Goal: Task Accomplishment & Management: Manage account settings

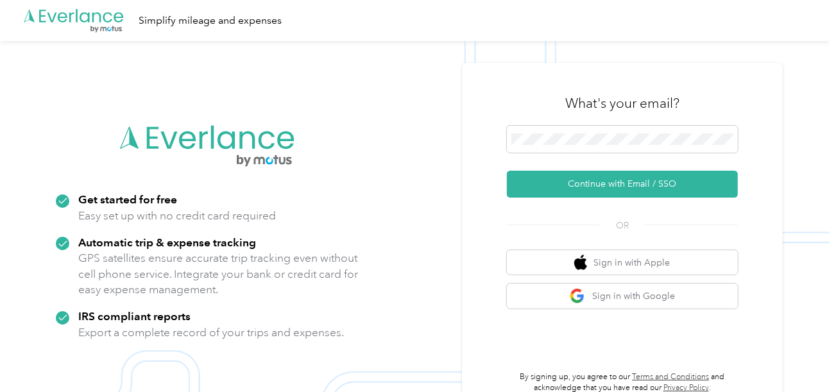
drag, startPoint x: 584, startPoint y: 159, endPoint x: 578, endPoint y: 153, distance: 7.7
click at [580, 157] on form "Continue with Email / SSO" at bounding box center [622, 162] width 231 height 72
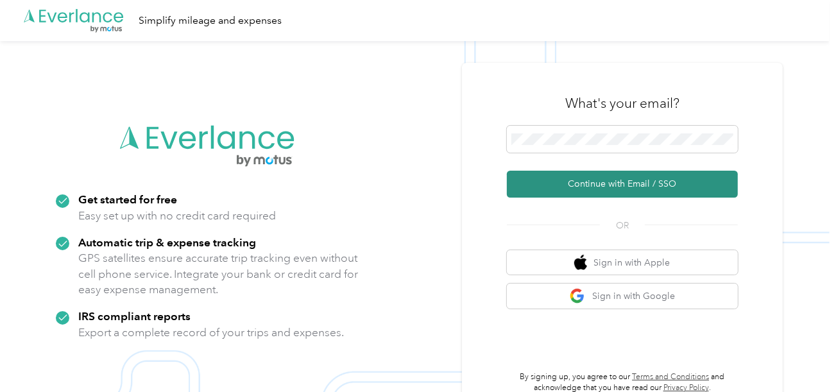
click at [578, 193] on button "Continue with Email / SSO" at bounding box center [622, 184] width 231 height 27
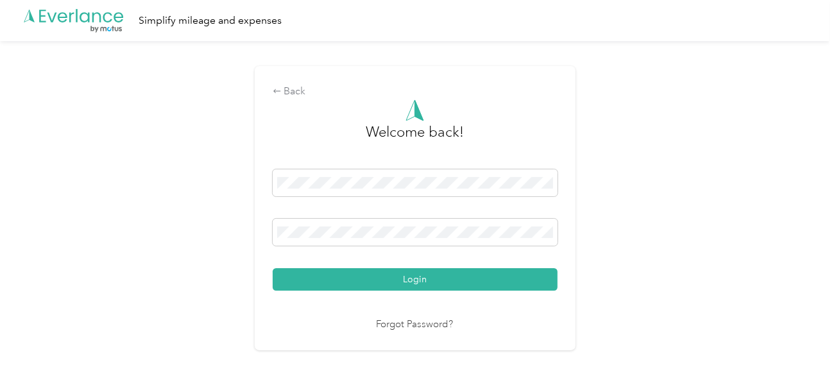
drag, startPoint x: 474, startPoint y: 273, endPoint x: 604, endPoint y: 263, distance: 130.7
click at [480, 272] on button "Login" at bounding box center [415, 279] width 285 height 22
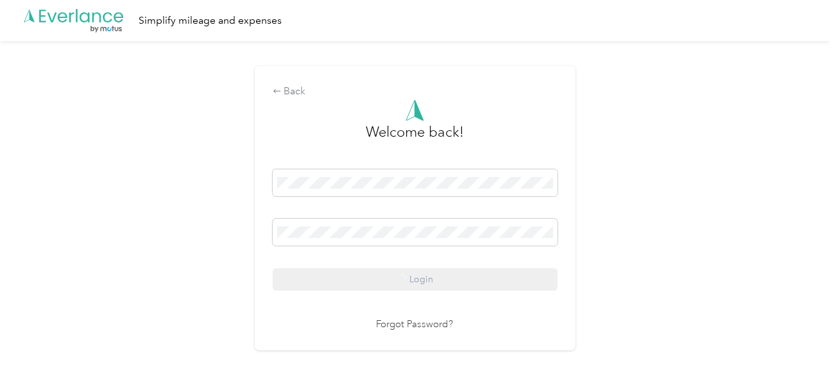
drag, startPoint x: 759, startPoint y: 239, endPoint x: 828, endPoint y: 248, distance: 69.9
click at [760, 239] on div "Back Welcome back! Login Forgot Password?" at bounding box center [415, 213] width 830 height 345
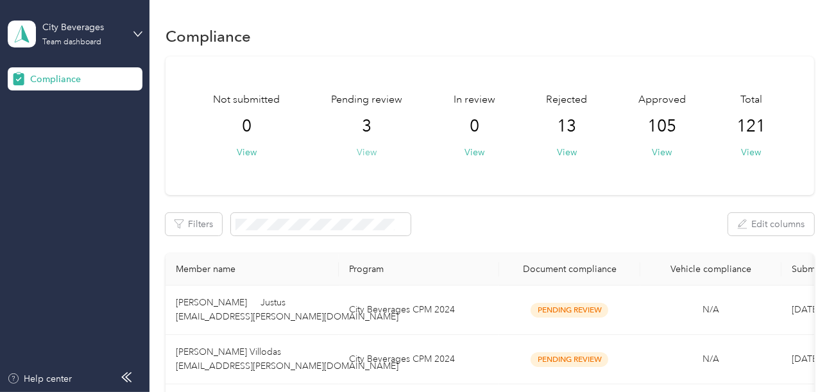
click at [372, 146] on button "View" at bounding box center [367, 152] width 20 height 13
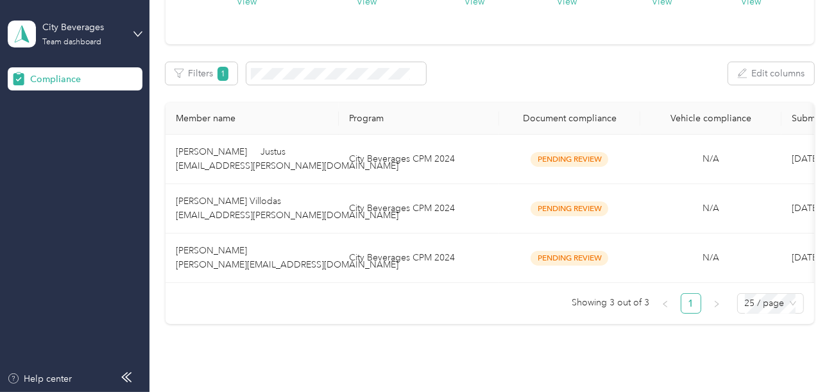
scroll to position [223, 0]
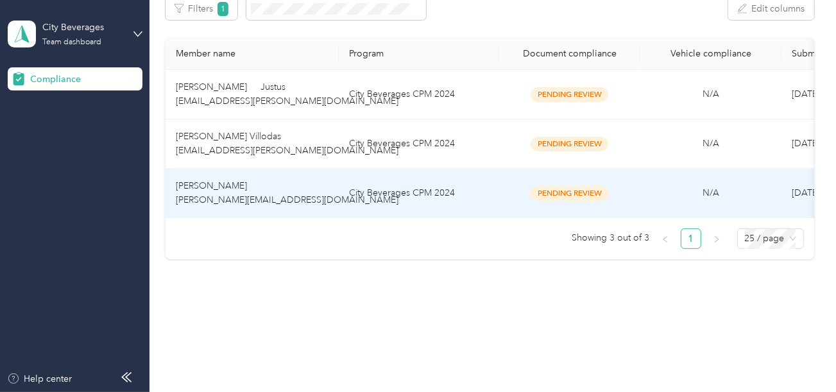
click at [437, 169] on td "City Beverages CPM 2024" at bounding box center [419, 193] width 160 height 49
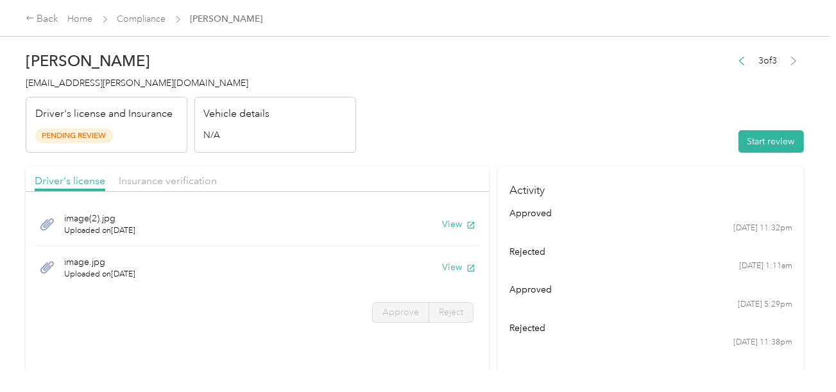
click at [468, 69] on header "[PERSON_NAME] [PERSON_NAME][EMAIL_ADDRESS][DOMAIN_NAME] Driver's license and In…" at bounding box center [415, 99] width 779 height 108
click at [732, 145] on div "Start review" at bounding box center [768, 141] width 73 height 22
click at [532, 105] on header "[PERSON_NAME] [PERSON_NAME][EMAIL_ADDRESS][DOMAIN_NAME] Driver's license and In…" at bounding box center [415, 99] width 779 height 108
click at [455, 222] on button "View" at bounding box center [458, 224] width 33 height 13
click at [453, 266] on button "View" at bounding box center [458, 267] width 33 height 13
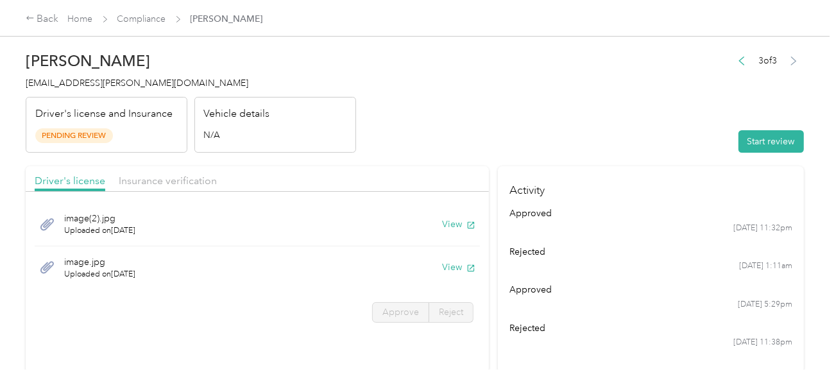
click at [476, 268] on div "image.jpg Uploaded on [DATE] View" at bounding box center [258, 268] width 446 height 43
drag, startPoint x: 765, startPoint y: 121, endPoint x: 775, endPoint y: 135, distance: 16.9
click at [769, 127] on div "3 of 3 Start review" at bounding box center [768, 102] width 73 height 101
click at [775, 135] on button "Start review" at bounding box center [771, 141] width 65 height 22
click at [637, 128] on header "[PERSON_NAME] [PERSON_NAME][EMAIL_ADDRESS][DOMAIN_NAME] Driver's license and In…" at bounding box center [415, 99] width 779 height 108
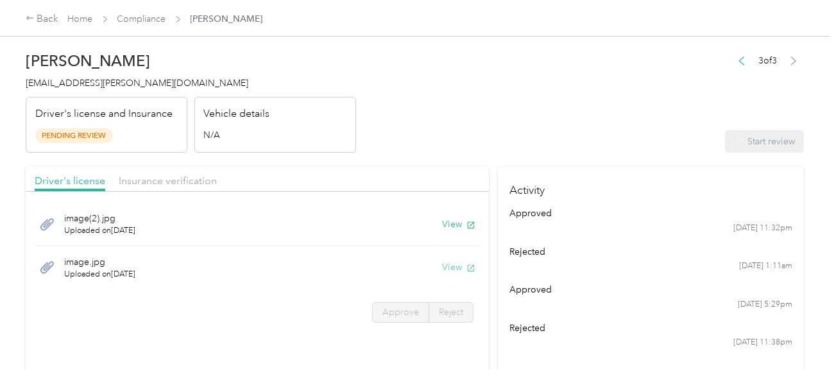
click at [466, 268] on div "View" at bounding box center [458, 267] width 33 height 13
click at [468, 268] on icon at bounding box center [471, 267] width 6 height 6
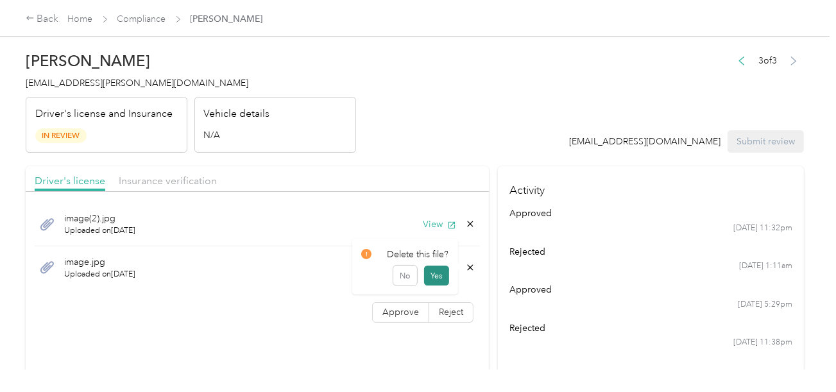
click at [438, 273] on button "Yes" at bounding box center [436, 276] width 25 height 21
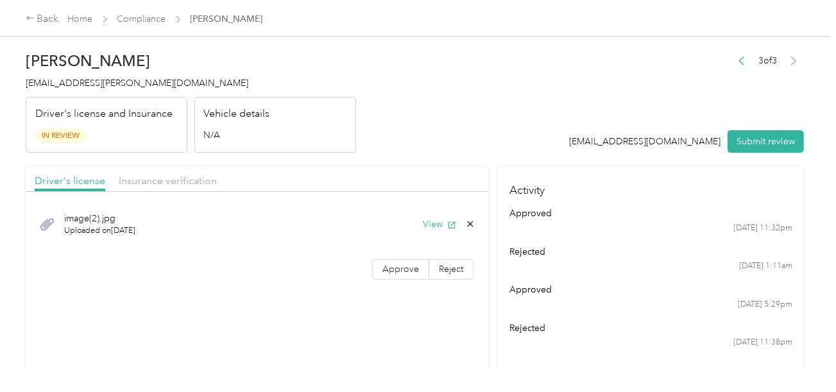
click at [409, 285] on div "image(2).jpg Uploaded on [DATE] View Approve Reject" at bounding box center [258, 243] width 464 height 91
click at [395, 261] on div "image(2).jpg Uploaded on [DATE] View Approve Reject" at bounding box center [258, 243] width 464 height 91
click at [400, 274] on label "Approve" at bounding box center [400, 269] width 57 height 21
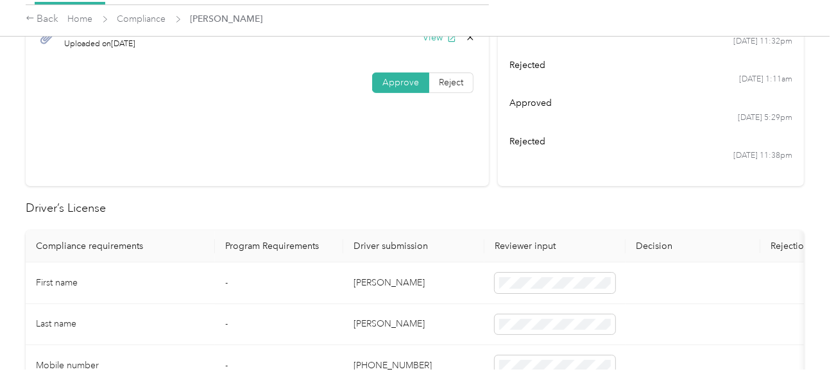
scroll to position [320, 0]
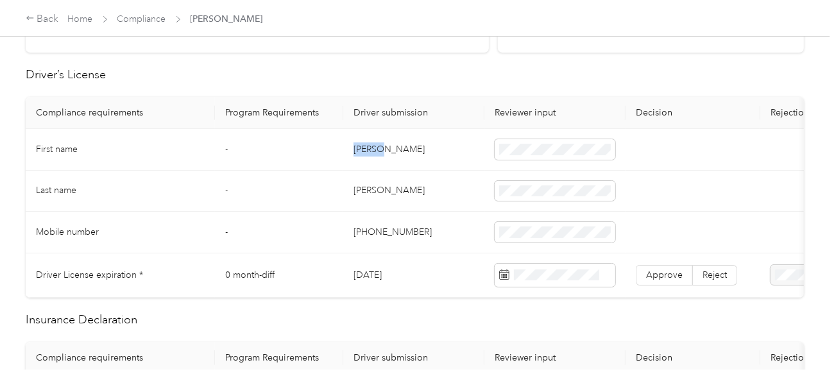
copy td "Ladere"
copy td "[PERSON_NAME]"
drag, startPoint x: 355, startPoint y: 145, endPoint x: 425, endPoint y: 152, distance: 70.3
click at [417, 152] on td "[PERSON_NAME]" at bounding box center [413, 150] width 141 height 42
click at [364, 182] on td "[PERSON_NAME]" at bounding box center [413, 192] width 141 height 42
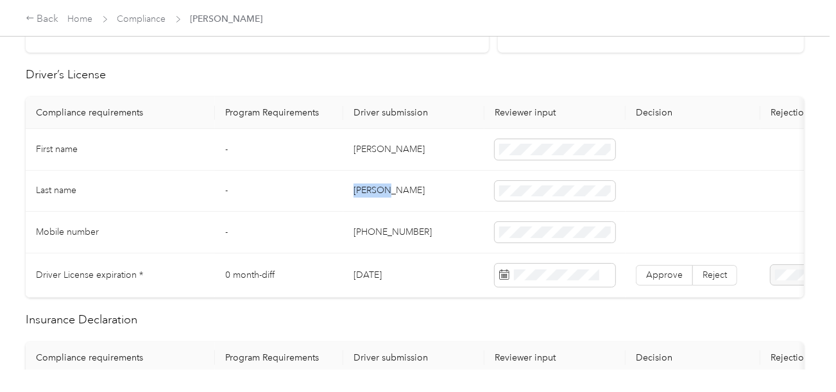
click at [364, 182] on td "[PERSON_NAME]" at bounding box center [413, 192] width 141 height 42
copy td "[PERSON_NAME]"
drag, startPoint x: 403, startPoint y: 208, endPoint x: 581, endPoint y: 242, distance: 181.7
click at [413, 212] on tbody "First name - [PERSON_NAME] Last name - [PERSON_NAME] Mobile number - [PHONE_NUM…" at bounding box center [478, 213] width 905 height 169
click at [582, 281] on span at bounding box center [555, 275] width 121 height 23
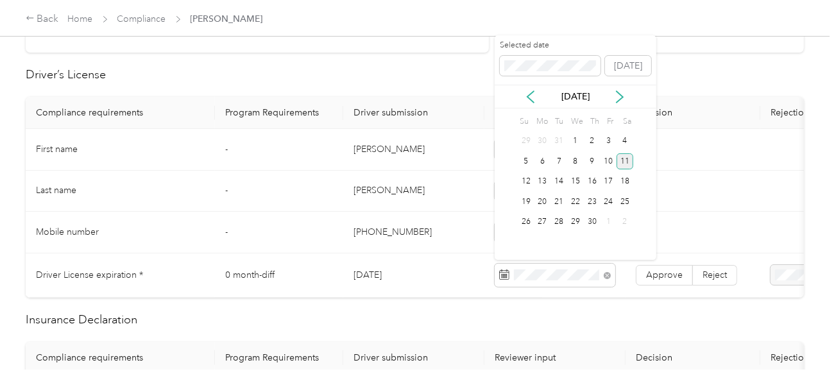
click at [626, 157] on div "11" at bounding box center [625, 161] width 17 height 16
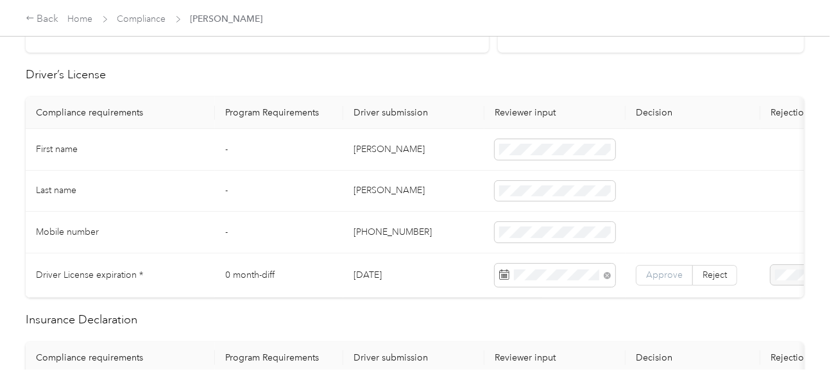
click at [667, 270] on span "Approve" at bounding box center [664, 275] width 37 height 11
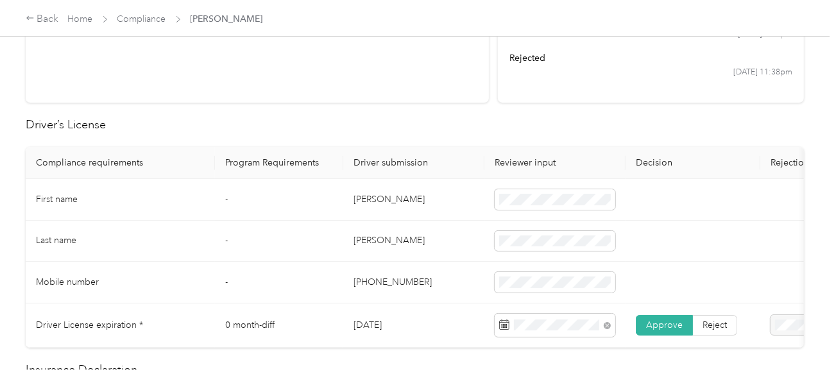
scroll to position [0, 0]
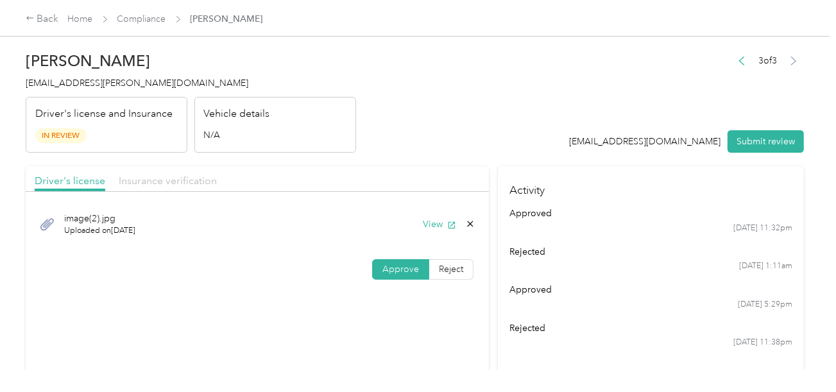
click at [183, 175] on span "Insurance verification" at bounding box center [168, 181] width 98 height 12
click at [431, 152] on header "[PERSON_NAME] [PERSON_NAME][EMAIL_ADDRESS][DOMAIN_NAME] Driver's license and In…" at bounding box center [415, 99] width 779 height 108
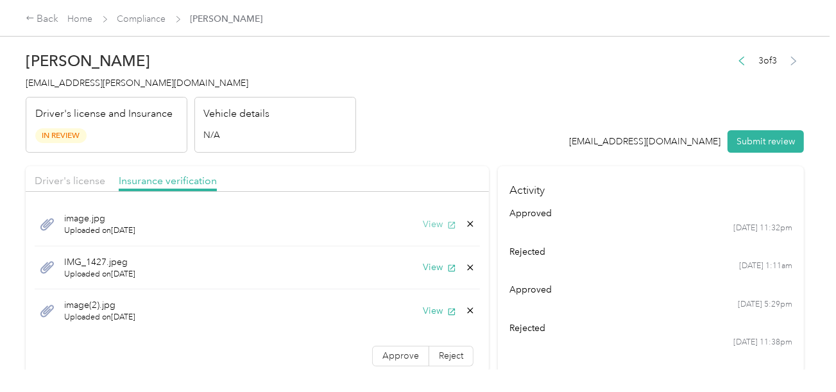
click at [426, 219] on button "View" at bounding box center [439, 224] width 33 height 13
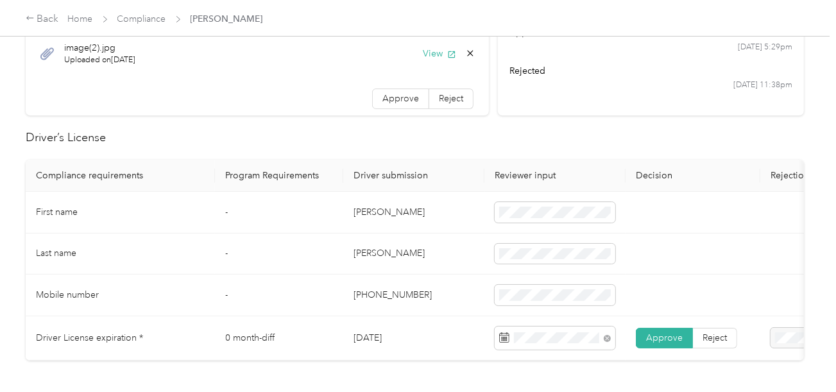
scroll to position [514, 0]
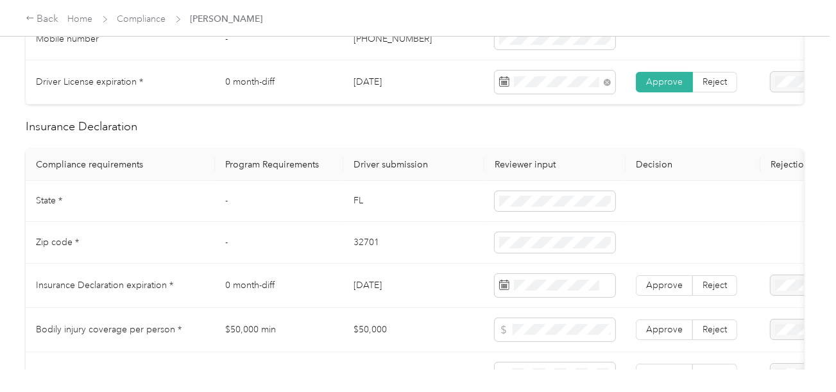
click at [358, 207] on td "FL" at bounding box center [413, 202] width 141 height 42
copy td "FL"
click at [358, 207] on td "FL" at bounding box center [413, 202] width 141 height 42
copy td "FL"
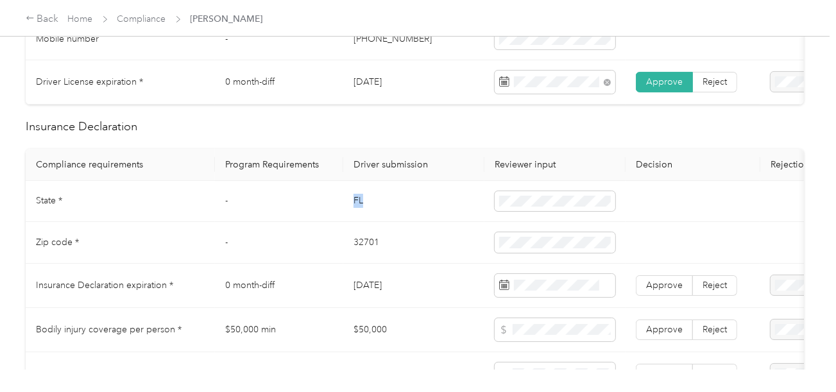
click at [485, 202] on td at bounding box center [555, 202] width 141 height 42
drag, startPoint x: 415, startPoint y: 244, endPoint x: 399, endPoint y: 241, distance: 16.3
click at [415, 244] on td "32701" at bounding box center [413, 243] width 141 height 42
click at [365, 247] on td "32701" at bounding box center [413, 243] width 141 height 42
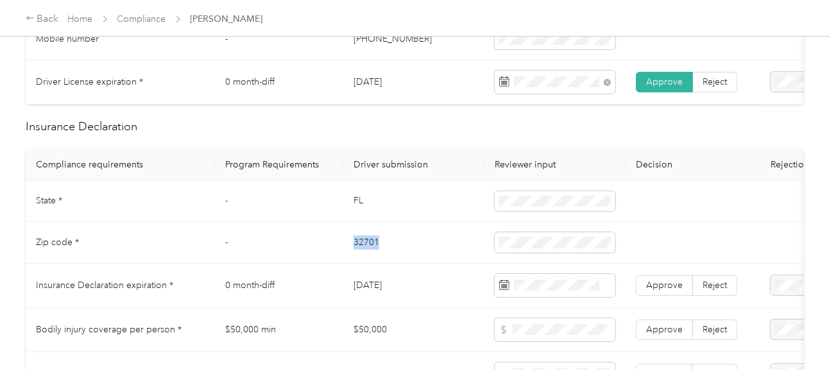
copy td "32701"
click at [365, 247] on td "32701" at bounding box center [413, 243] width 141 height 42
copy td "32701"
click at [556, 241] on span at bounding box center [555, 242] width 121 height 21
drag, startPoint x: 450, startPoint y: 268, endPoint x: 826, endPoint y: 269, distance: 375.6
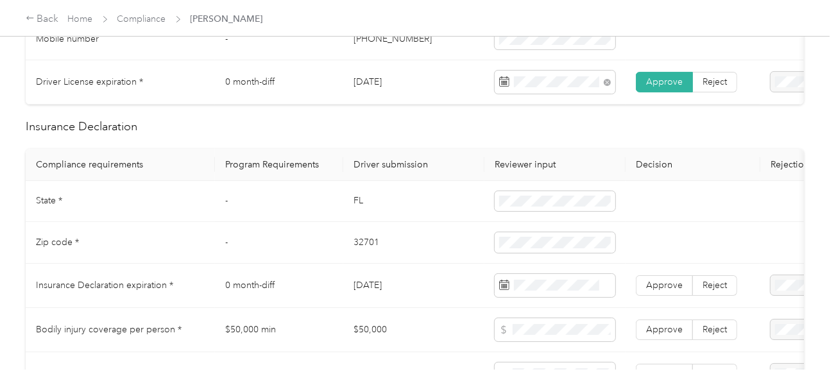
click at [451, 264] on td "32701" at bounding box center [413, 243] width 141 height 42
click at [563, 297] on span at bounding box center [555, 285] width 121 height 23
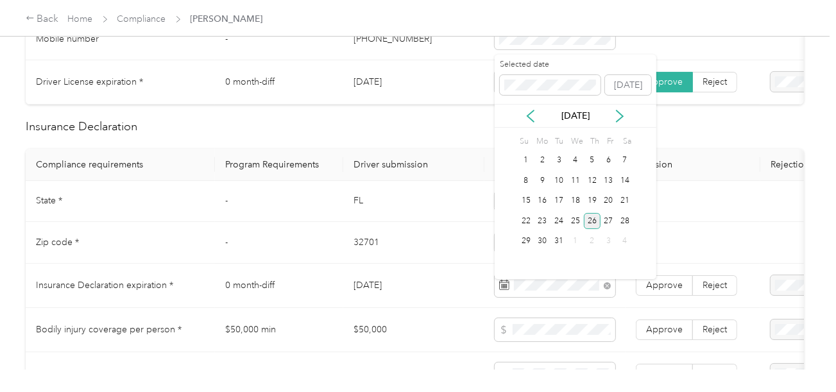
click at [588, 219] on div "26" at bounding box center [592, 221] width 17 height 16
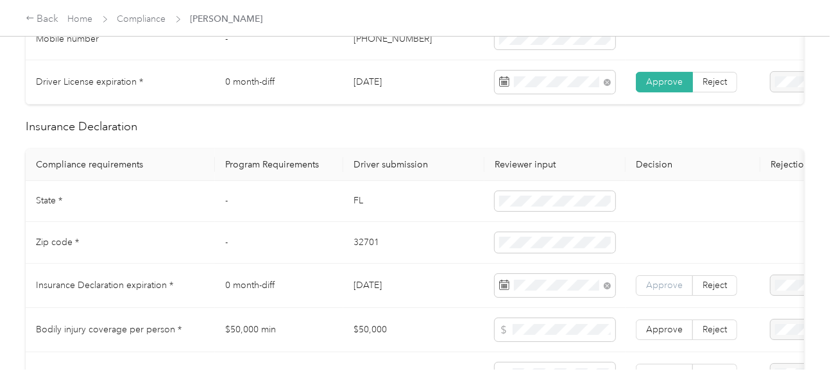
click at [672, 286] on span "Approve" at bounding box center [664, 285] width 37 height 11
drag, startPoint x: 820, startPoint y: 214, endPoint x: 464, endPoint y: 181, distance: 357.9
click at [464, 181] on th "Driver submission" at bounding box center [413, 165] width 141 height 32
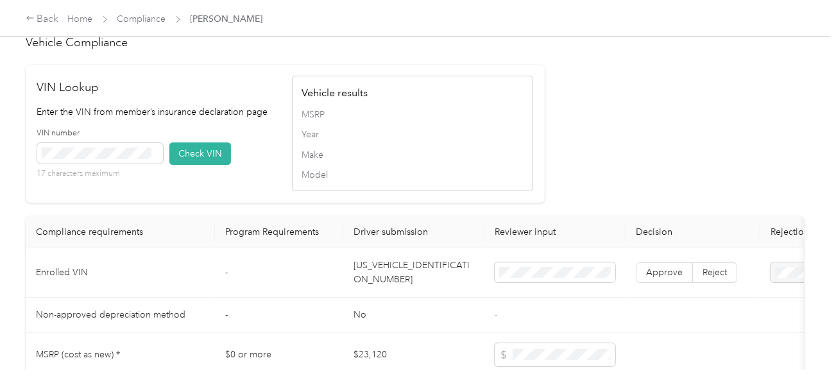
scroll to position [1284, 0]
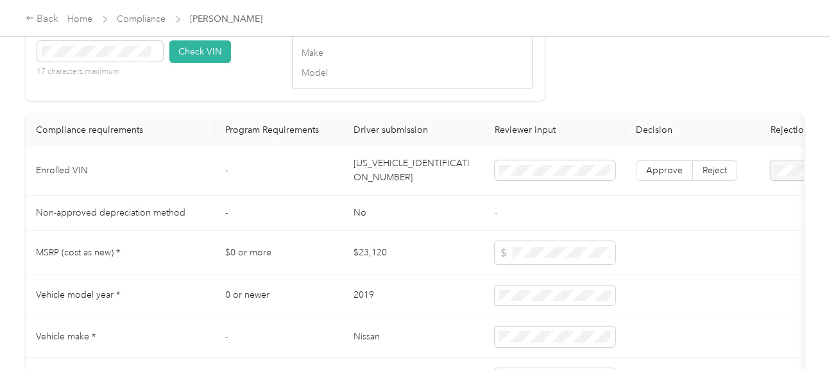
click at [391, 182] on td "[US_VEHICLE_IDENTIFICATION_NUMBER]" at bounding box center [413, 170] width 141 height 49
copy td "[US_VEHICLE_IDENTIFICATION_NUMBER]"
click at [187, 63] on button "Check VIN" at bounding box center [200, 51] width 62 height 22
drag, startPoint x: 360, startPoint y: 128, endPoint x: 795, endPoint y: 181, distance: 439.1
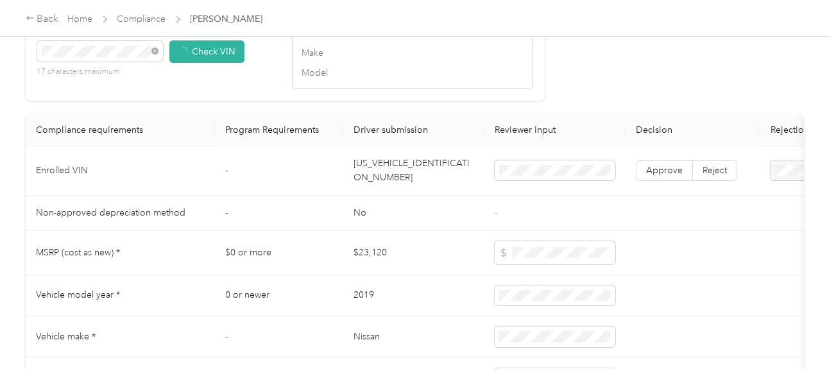
click at [383, 134] on th "Driver submission" at bounding box center [413, 130] width 141 height 32
click at [651, 176] on span "Approve" at bounding box center [664, 170] width 37 height 11
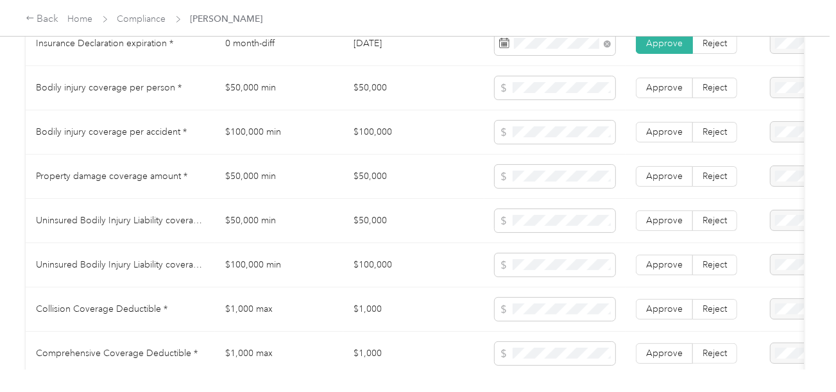
scroll to position [727, 0]
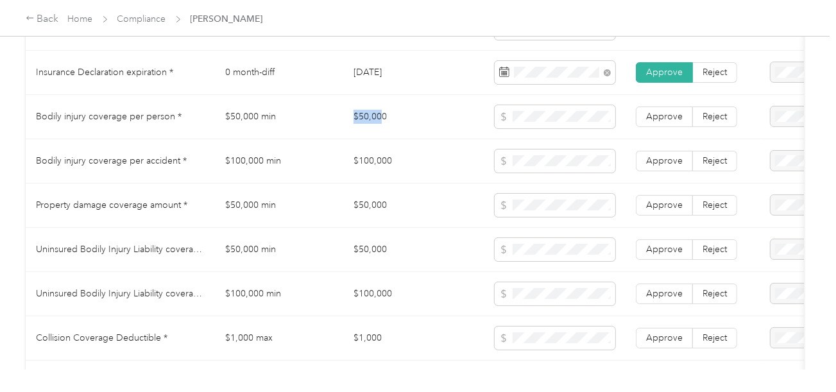
drag, startPoint x: 353, startPoint y: 130, endPoint x: 379, endPoint y: 126, distance: 26.0
click at [379, 126] on td "$50,000" at bounding box center [413, 117] width 141 height 44
copy td "$50,00"
drag, startPoint x: 546, startPoint y: 114, endPoint x: 539, endPoint y: 116, distance: 7.3
click at [546, 114] on span at bounding box center [555, 116] width 121 height 23
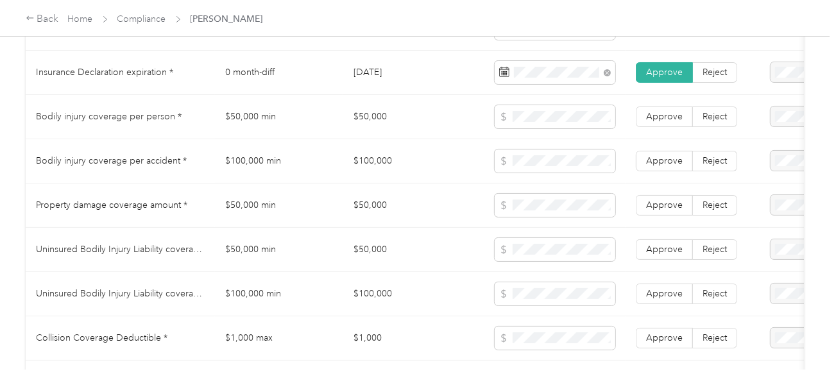
click at [360, 169] on td "$100,000" at bounding box center [413, 161] width 141 height 44
copy td "100,000"
click at [546, 159] on span at bounding box center [555, 161] width 121 height 23
click at [512, 181] on td at bounding box center [555, 161] width 141 height 44
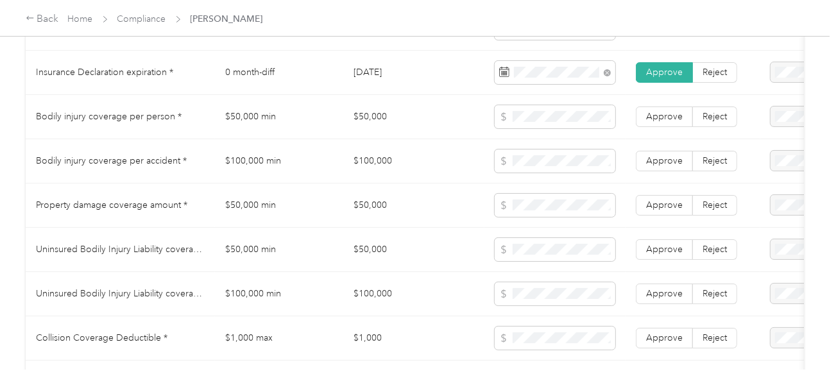
click at [431, 202] on td "$50,000" at bounding box center [413, 206] width 141 height 44
drag, startPoint x: 447, startPoint y: 202, endPoint x: 427, endPoint y: 207, distance: 21.2
click at [437, 205] on td "$50,000" at bounding box center [413, 206] width 141 height 44
click at [361, 213] on td "$50,000" at bounding box center [413, 206] width 141 height 44
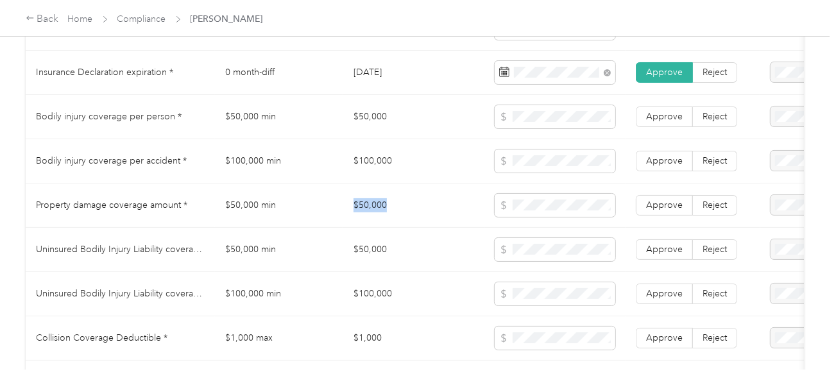
click at [361, 213] on td "$50,000" at bounding box center [413, 206] width 141 height 44
click at [565, 196] on td at bounding box center [555, 206] width 141 height 44
click at [553, 202] on span at bounding box center [555, 205] width 121 height 23
click at [639, 202] on label "Approve" at bounding box center [664, 205] width 57 height 21
click at [648, 166] on span "Approve" at bounding box center [664, 160] width 37 height 11
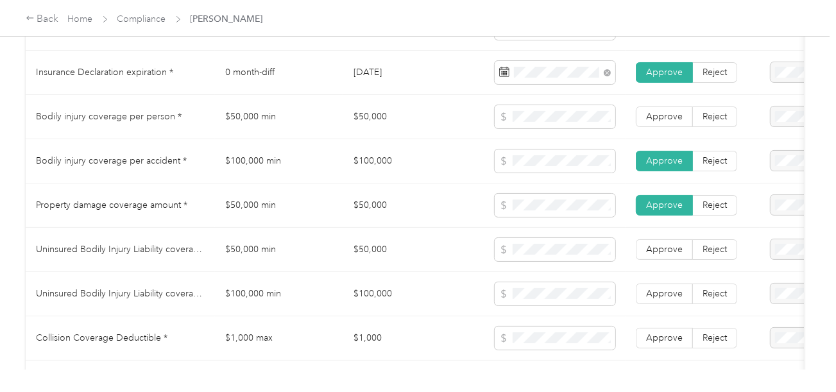
click at [656, 133] on td "Approve Reject" at bounding box center [693, 117] width 135 height 44
click at [501, 210] on icon at bounding box center [503, 205] width 9 height 9
click at [502, 207] on icon at bounding box center [503, 205] width 9 height 9
click at [477, 218] on td "$50,000" at bounding box center [413, 206] width 141 height 44
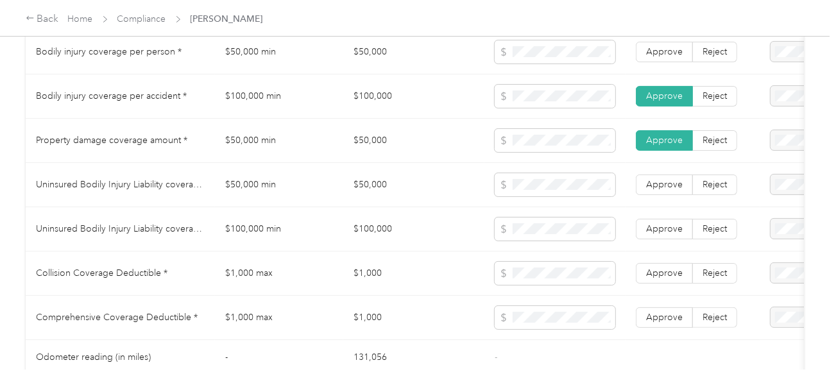
click at [357, 148] on td "$50,000" at bounding box center [413, 141] width 141 height 44
click at [634, 146] on td "Approve Reject" at bounding box center [693, 141] width 135 height 44
click at [361, 190] on td "$50,000" at bounding box center [413, 185] width 141 height 44
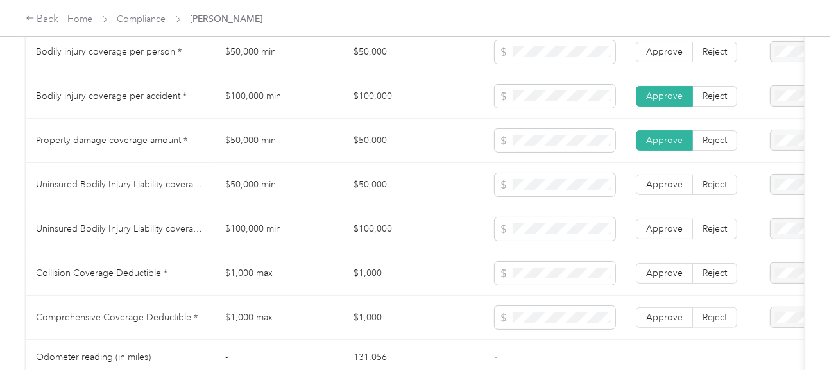
click at [385, 148] on td "$50,000" at bounding box center [413, 141] width 141 height 44
click at [367, 137] on td "$50,000" at bounding box center [413, 141] width 141 height 44
click at [367, 232] on td "$100,000" at bounding box center [413, 229] width 141 height 44
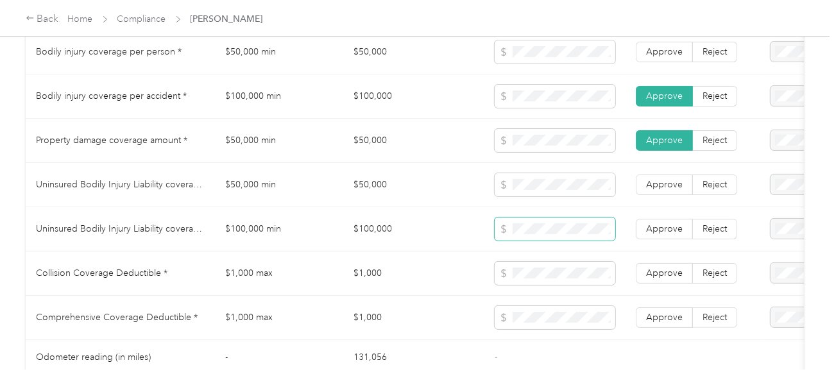
click at [502, 241] on span at bounding box center [555, 229] width 121 height 23
click at [367, 146] on td "$50,000" at bounding box center [413, 141] width 141 height 44
click at [472, 168] on td "$50,000" at bounding box center [413, 185] width 141 height 44
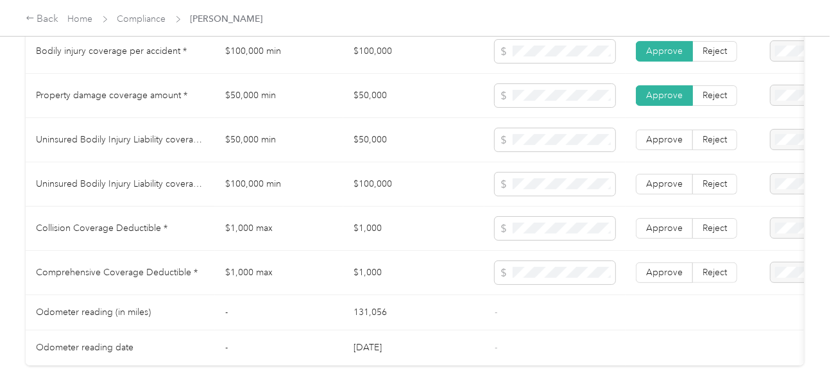
scroll to position [856, 0]
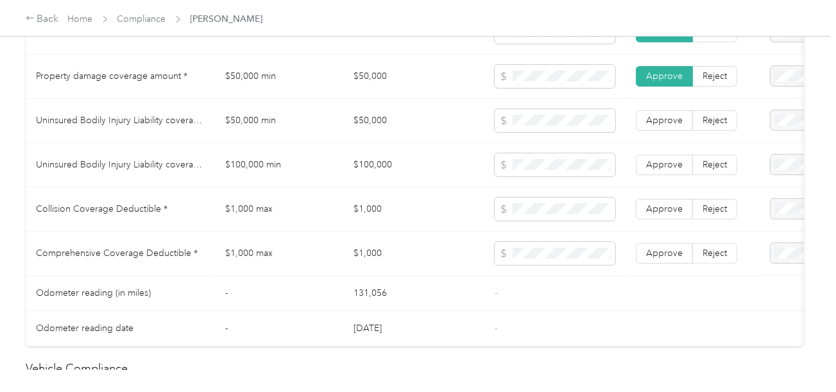
click at [373, 205] on td "$1,000" at bounding box center [413, 209] width 141 height 44
drag, startPoint x: 677, startPoint y: 244, endPoint x: 679, endPoint y: 200, distance: 43.7
click at [677, 244] on td "Approve Reject" at bounding box center [693, 254] width 135 height 44
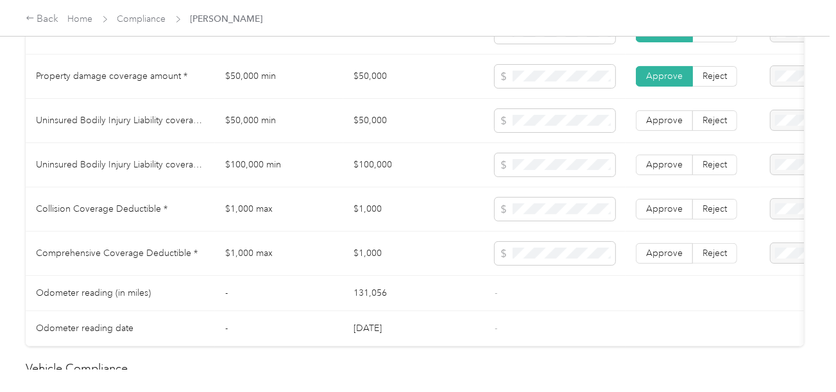
click at [679, 199] on td "Approve Reject" at bounding box center [693, 209] width 135 height 44
click at [682, 168] on label "Approve" at bounding box center [664, 165] width 57 height 21
click at [677, 137] on td "Approve Reject" at bounding box center [693, 121] width 135 height 44
drag, startPoint x: 673, startPoint y: 206, endPoint x: 669, endPoint y: 227, distance: 20.9
click at [673, 206] on label "Approve" at bounding box center [664, 209] width 57 height 21
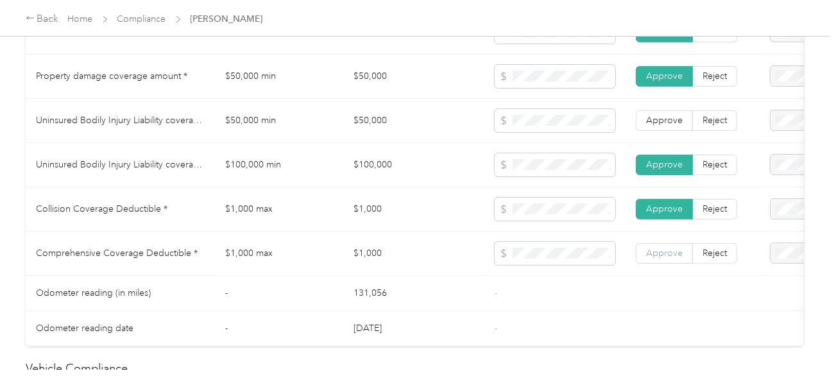
click at [673, 255] on span "Approve" at bounding box center [664, 253] width 37 height 11
drag, startPoint x: 660, startPoint y: 153, endPoint x: 666, endPoint y: 121, distance: 32.6
click at [661, 152] on td "Approve Reject" at bounding box center [693, 165] width 135 height 44
click at [666, 121] on span "Approve" at bounding box center [664, 120] width 37 height 11
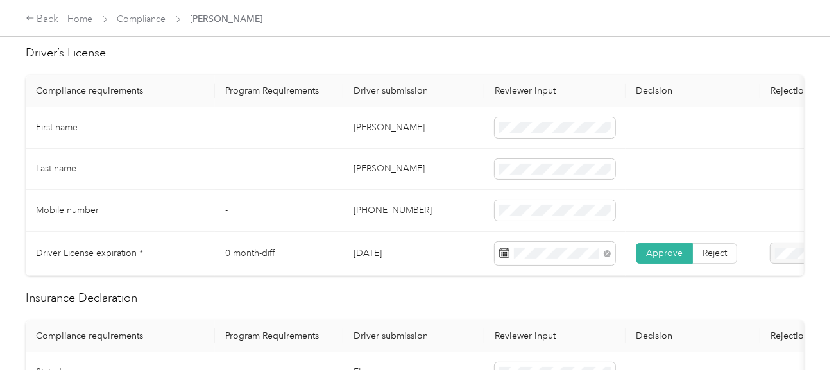
scroll to position [21, 0]
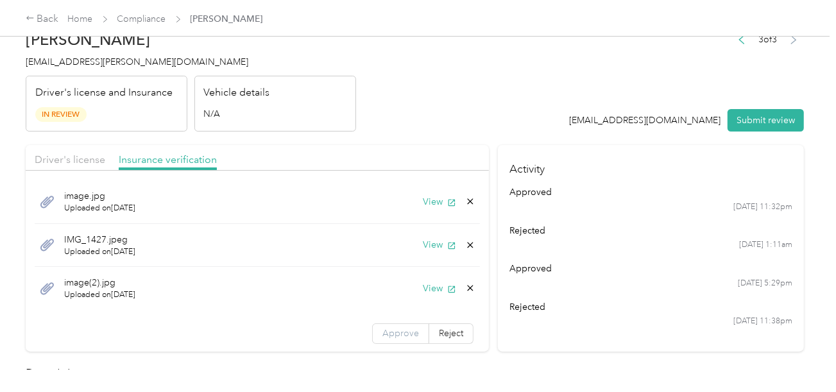
click at [403, 313] on div "image.jpg Uploaded on [DATE] View IMG_1427.jpeg Uploaded on [DATE] View image(2…" at bounding box center [258, 264] width 464 height 177
drag, startPoint x: 401, startPoint y: 327, endPoint x: 395, endPoint y: 331, distance: 6.9
click at [399, 329] on span "Approve" at bounding box center [401, 333] width 37 height 11
click at [395, 331] on span "Approve" at bounding box center [401, 333] width 37 height 11
drag, startPoint x: 19, startPoint y: 157, endPoint x: 62, endPoint y: 167, distance: 43.5
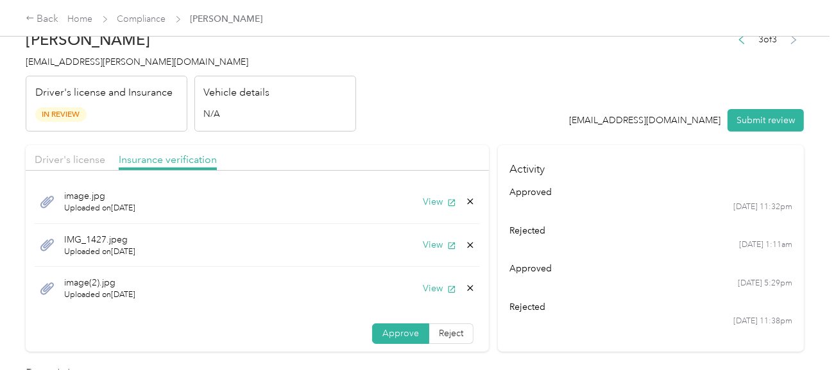
click at [21, 157] on div "[PERSON_NAME] [PERSON_NAME][EMAIL_ADDRESS][DOMAIN_NAME] Driver's license and In…" at bounding box center [415, 185] width 830 height 370
drag, startPoint x: 62, startPoint y: 166, endPoint x: 84, endPoint y: 157, distance: 23.4
click at [64, 166] on div "Driver's license" at bounding box center [70, 160] width 71 height 16
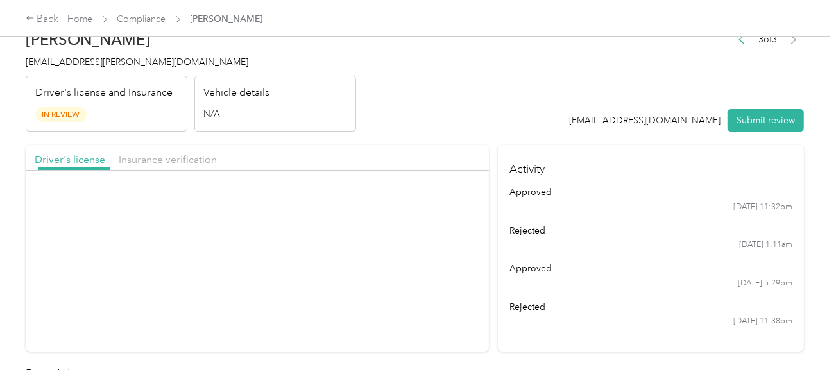
scroll to position [0, 0]
drag, startPoint x: 176, startPoint y: 151, endPoint x: 257, endPoint y: 152, distance: 80.9
click at [178, 152] on div "Insurance verification" at bounding box center [168, 160] width 98 height 16
drag, startPoint x: 391, startPoint y: 129, endPoint x: 413, endPoint y: 167, distance: 44.0
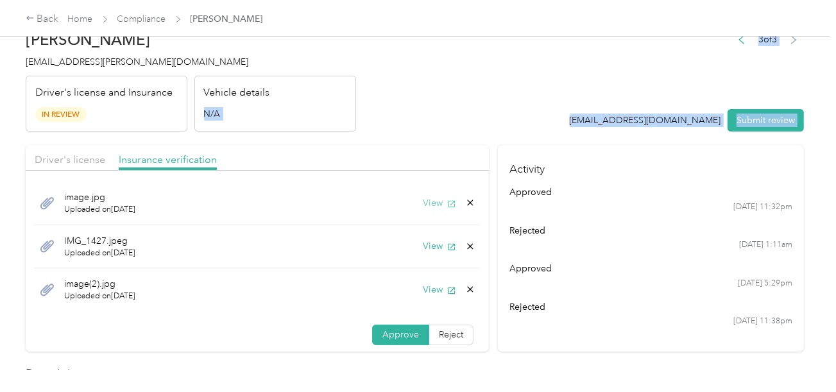
click at [423, 205] on button "View" at bounding box center [439, 202] width 33 height 13
click at [423, 241] on button "View" at bounding box center [439, 245] width 33 height 13
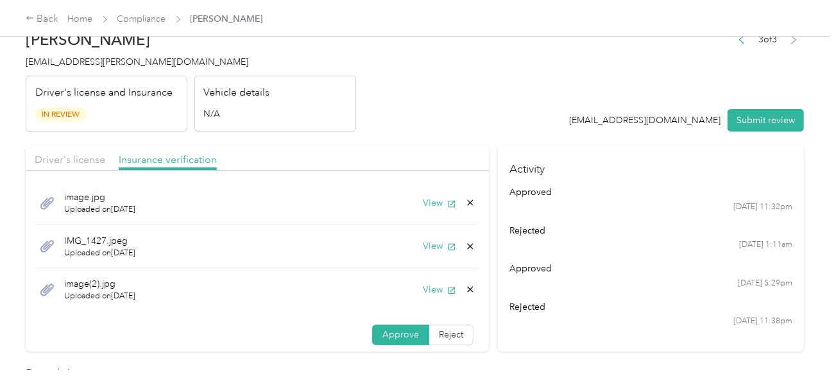
click at [465, 247] on icon at bounding box center [470, 246] width 10 height 10
click at [427, 254] on button "Yes" at bounding box center [427, 254] width 25 height 21
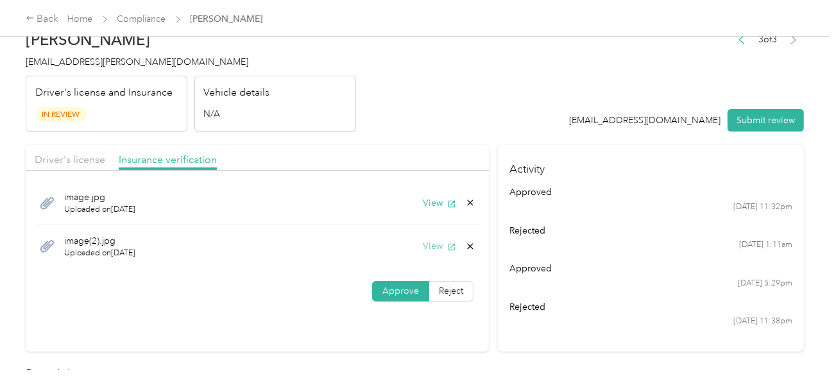
click at [427, 245] on button "View" at bounding box center [439, 245] width 33 height 13
click at [444, 243] on button "View" at bounding box center [439, 245] width 33 height 13
click at [584, 117] on header "[PERSON_NAME] [PERSON_NAME][EMAIL_ADDRESS][DOMAIN_NAME] Driver's license and In…" at bounding box center [415, 78] width 779 height 108
click at [466, 250] on div "View" at bounding box center [449, 245] width 53 height 13
click at [466, 247] on icon at bounding box center [470, 246] width 10 height 10
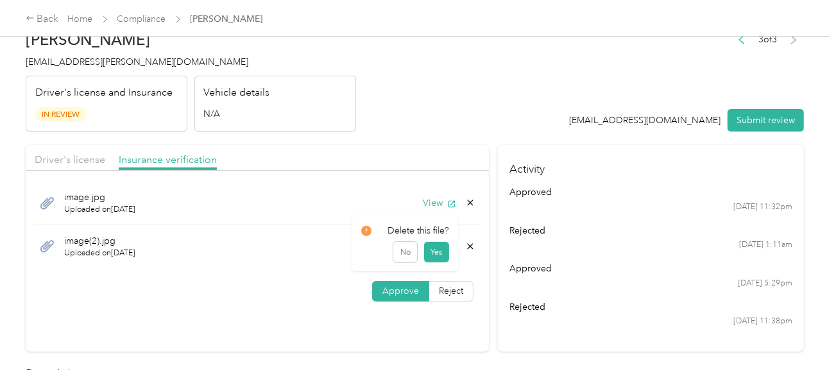
click at [455, 249] on div "Delete this file? No Yes" at bounding box center [405, 243] width 106 height 56
click at [468, 244] on icon at bounding box center [471, 246] width 6 height 6
click at [427, 250] on button "Yes" at bounding box center [436, 255] width 25 height 21
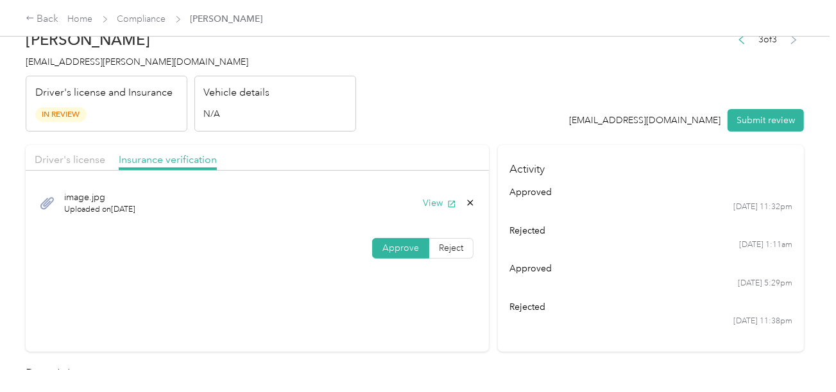
drag, startPoint x: 551, startPoint y: 149, endPoint x: 709, endPoint y: 148, distance: 157.9
click at [552, 148] on h4 "Activity" at bounding box center [651, 165] width 306 height 40
drag, startPoint x: 709, startPoint y: 148, endPoint x: 781, endPoint y: 108, distance: 82.5
click at [723, 145] on h4 "Activity" at bounding box center [651, 165] width 306 height 40
drag, startPoint x: 781, startPoint y: 108, endPoint x: 702, endPoint y: 120, distance: 79.3
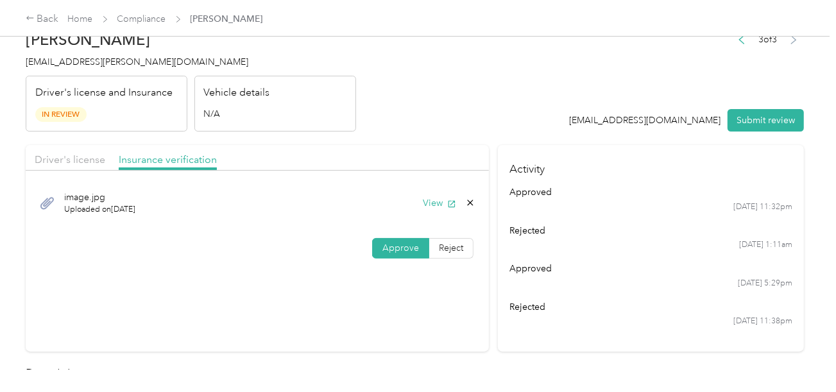
click at [776, 114] on button "Submit review" at bounding box center [766, 120] width 76 height 22
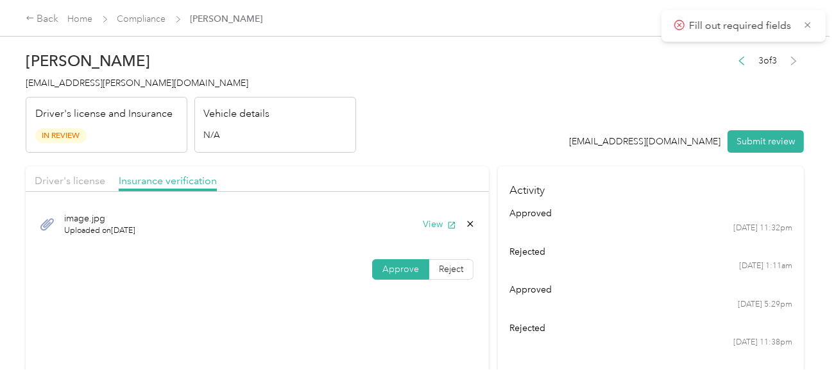
click at [73, 79] on span "[EMAIL_ADDRESS][PERSON_NAME][DOMAIN_NAME]" at bounding box center [137, 83] width 223 height 11
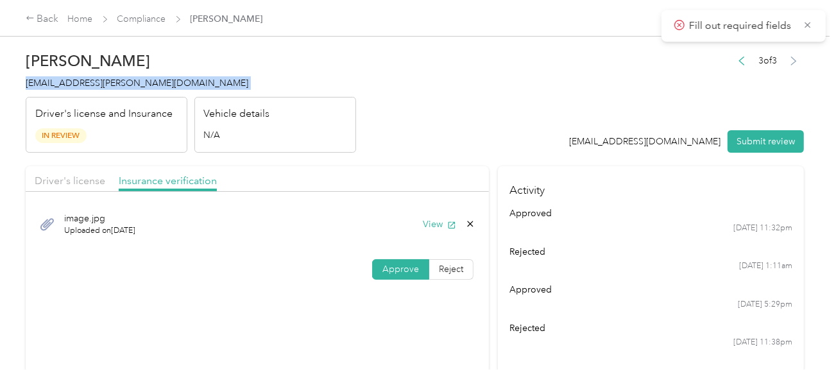
click at [73, 79] on span "[EMAIL_ADDRESS][PERSON_NAME][DOMAIN_NAME]" at bounding box center [137, 83] width 223 height 11
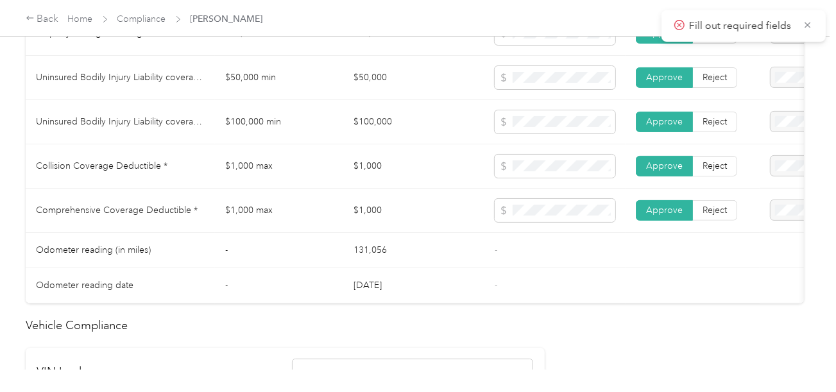
scroll to position [770, 0]
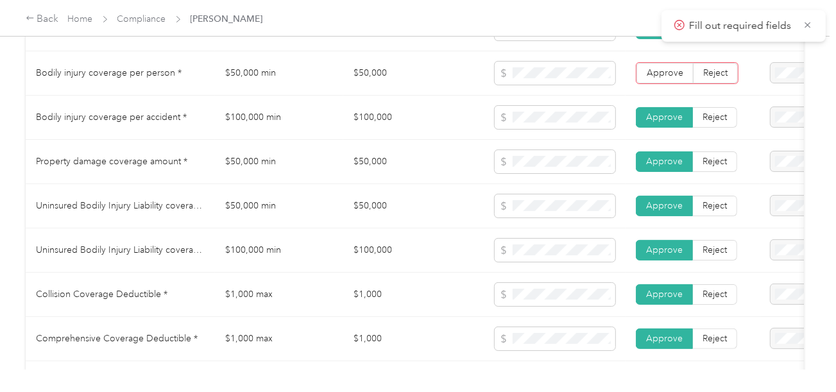
click at [669, 78] on span "Approve" at bounding box center [665, 72] width 37 height 11
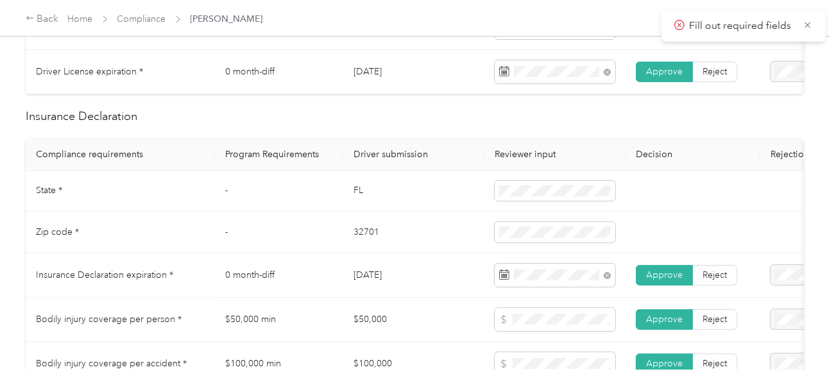
scroll to position [706, 0]
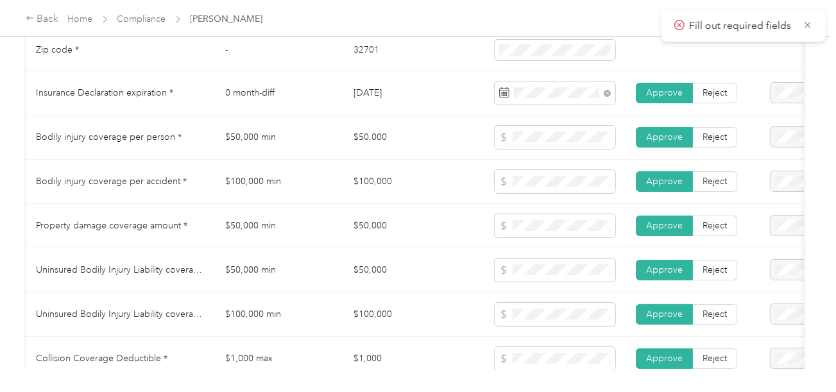
click at [467, 179] on td "$100,000" at bounding box center [413, 182] width 141 height 44
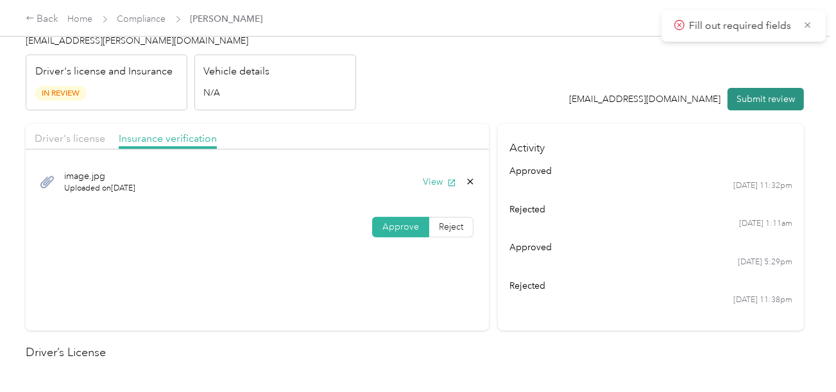
scroll to position [0, 0]
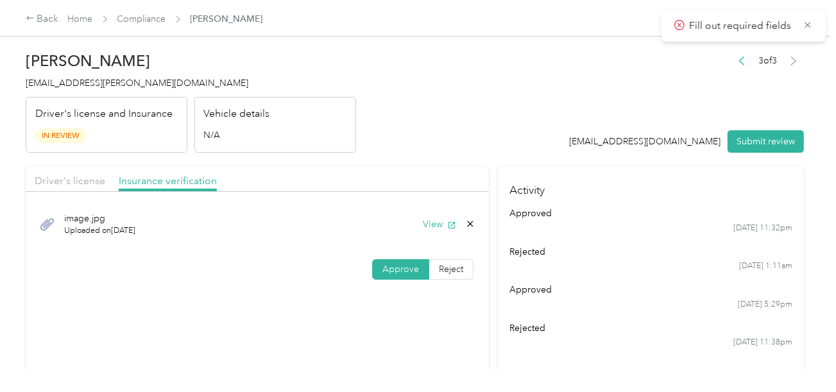
click at [744, 123] on div "3 of 3 [EMAIL_ADDRESS][DOMAIN_NAME] Submit review" at bounding box center [687, 102] width 235 height 101
click at [749, 136] on button "Submit review" at bounding box center [766, 141] width 76 height 22
click at [510, 125] on header "[PERSON_NAME] [PERSON_NAME][EMAIL_ADDRESS][DOMAIN_NAME] Driver's license and In…" at bounding box center [415, 99] width 779 height 108
click at [105, 84] on span "[EMAIL_ADDRESS][PERSON_NAME][DOMAIN_NAME]" at bounding box center [137, 83] width 223 height 11
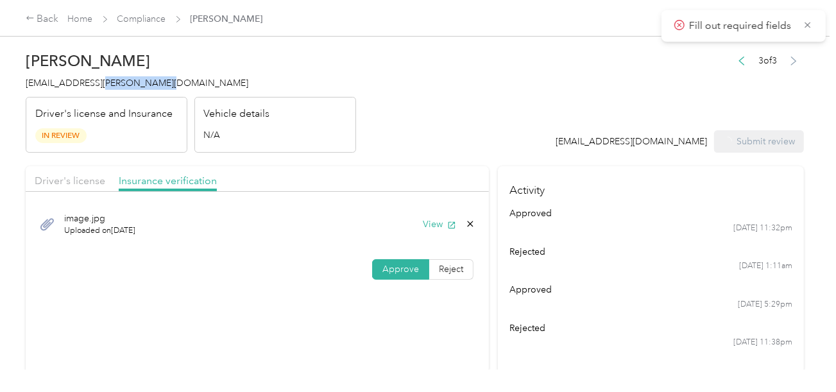
click at [105, 84] on span "[EMAIL_ADDRESS][PERSON_NAME][DOMAIN_NAME]" at bounding box center [137, 83] width 223 height 11
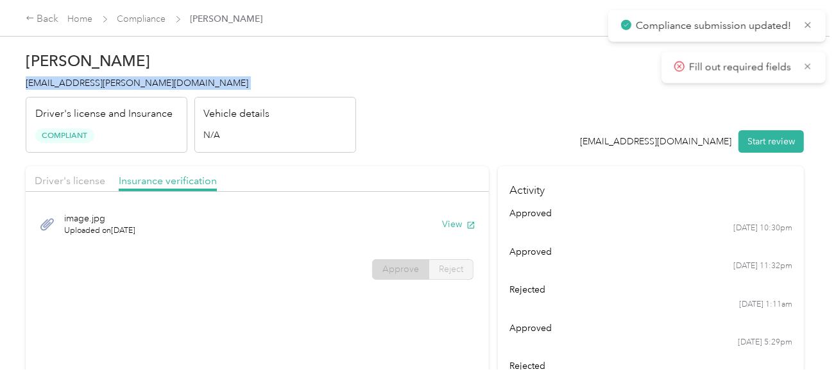
click at [105, 84] on span "[EMAIL_ADDRESS][PERSON_NAME][DOMAIN_NAME]" at bounding box center [137, 83] width 223 height 11
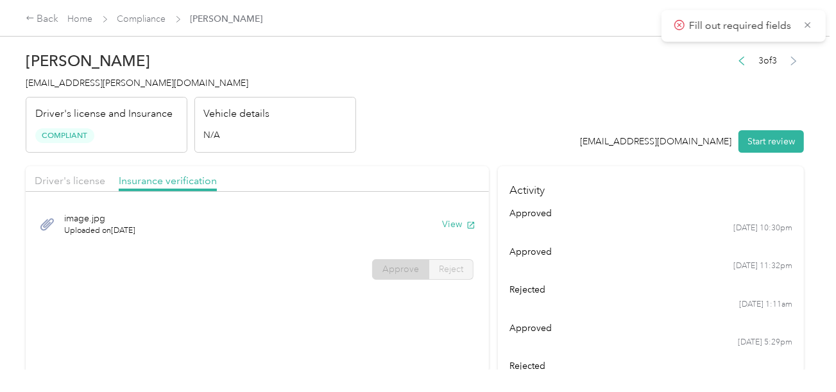
drag, startPoint x: 485, startPoint y: 107, endPoint x: 295, endPoint y: 62, distance: 195.3
click at [476, 108] on header "[PERSON_NAME] [PERSON_NAME][EMAIL_ADDRESS][DOMAIN_NAME] Driver's license and In…" at bounding box center [415, 99] width 779 height 108
click at [169, 30] on div "Back Home Compliance [PERSON_NAME]" at bounding box center [418, 18] width 836 height 36
click at [159, 20] on link "Compliance" at bounding box center [141, 18] width 49 height 11
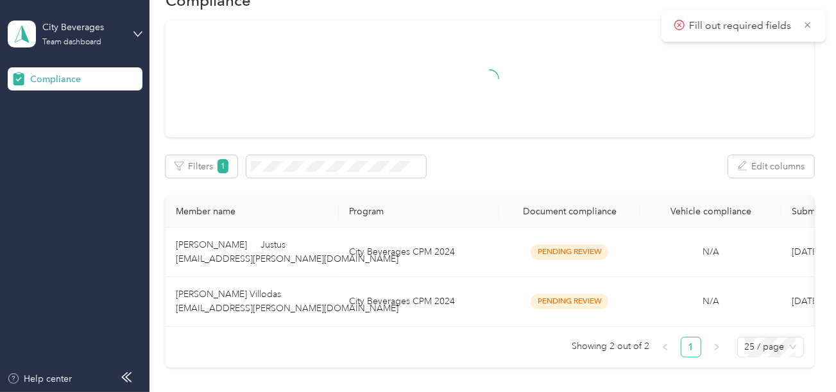
scroll to position [128, 0]
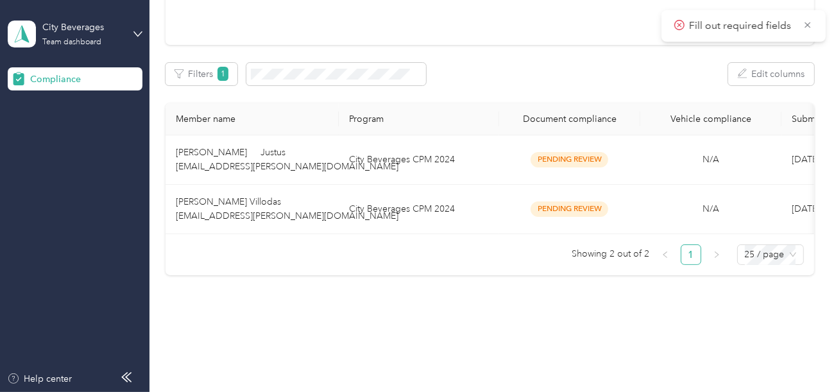
click at [408, 220] on td "City Beverages CPM 2024" at bounding box center [419, 209] width 160 height 49
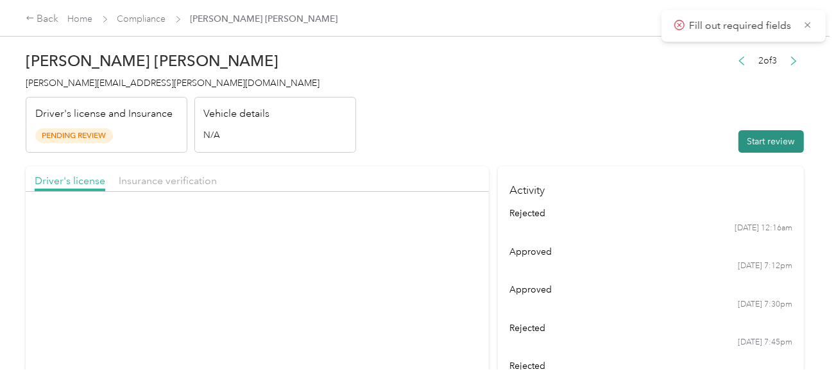
drag, startPoint x: 559, startPoint y: 121, endPoint x: 781, endPoint y: 143, distance: 223.2
click at [654, 143] on header "[PERSON_NAME] Villodas [EMAIL_ADDRESS][PERSON_NAME][DOMAIN_NAME] Driver's licen…" at bounding box center [415, 99] width 779 height 108
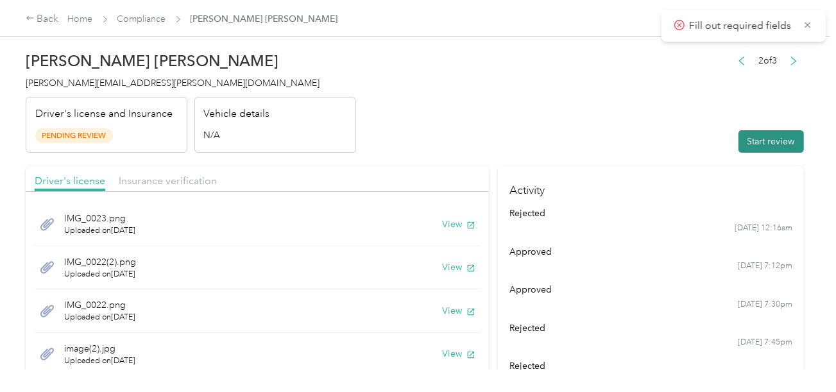
click at [783, 143] on button "Start review" at bounding box center [771, 141] width 65 height 22
drag, startPoint x: 614, startPoint y: 120, endPoint x: 447, endPoint y: 169, distance: 174.1
click at [613, 121] on header "[PERSON_NAME] Villodas [EMAIL_ADDRESS][PERSON_NAME][DOMAIN_NAME] Driver's licen…" at bounding box center [415, 99] width 779 height 108
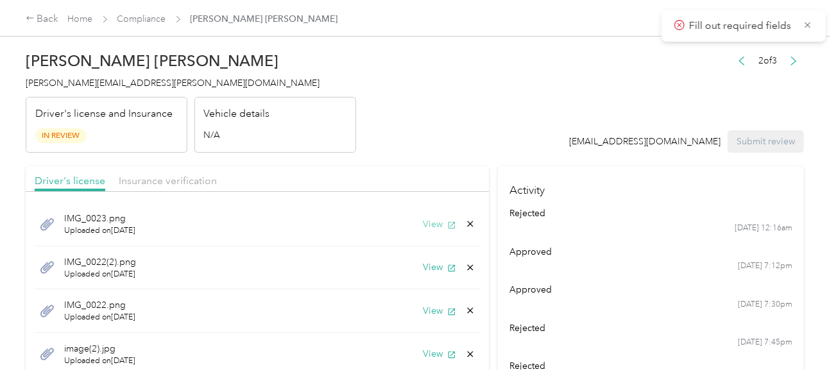
click at [430, 226] on button "View" at bounding box center [439, 224] width 33 height 13
click at [447, 267] on icon "button" at bounding box center [451, 268] width 9 height 9
drag, startPoint x: 462, startPoint y: 259, endPoint x: 428, endPoint y: 273, distance: 36.8
click at [462, 259] on div "IMG_0022(2).png Uploaded on [DATE] View" at bounding box center [258, 269] width 446 height 44
click at [423, 274] on div "IMG_0022(2).png Uploaded on [DATE] View" at bounding box center [258, 269] width 446 height 44
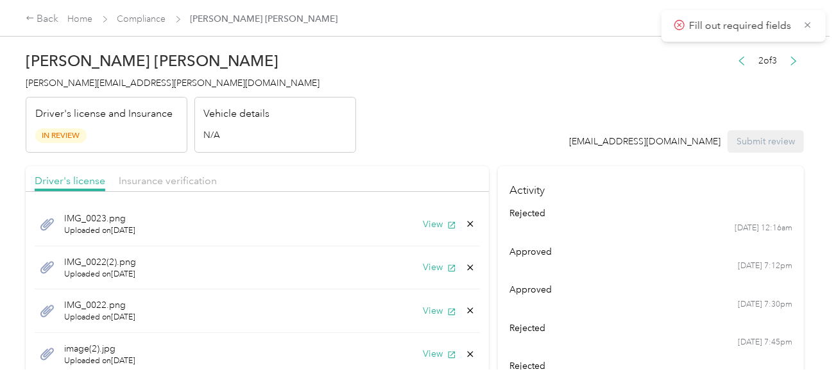
click at [465, 263] on icon at bounding box center [470, 268] width 10 height 10
click at [429, 271] on button "Yes" at bounding box center [427, 276] width 25 height 21
click at [429, 271] on button "View" at bounding box center [439, 267] width 33 height 13
click at [465, 267] on icon at bounding box center [470, 268] width 10 height 10
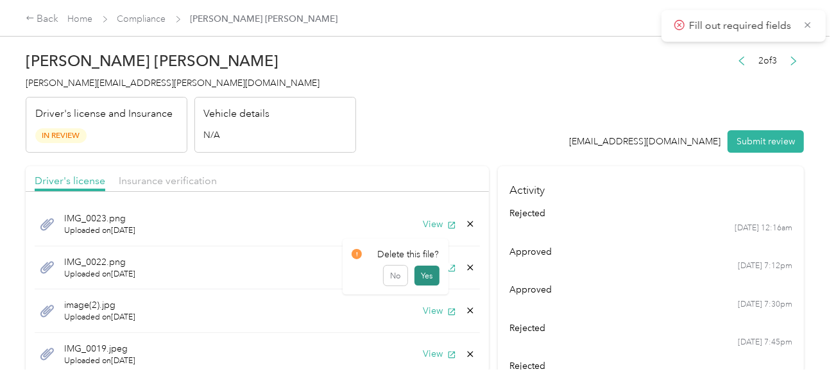
click at [430, 271] on button "Yes" at bounding box center [427, 276] width 25 height 21
click at [447, 271] on icon "button" at bounding box center [451, 268] width 9 height 9
click at [423, 267] on button "View" at bounding box center [439, 267] width 33 height 13
